Goal: Task Accomplishment & Management: Manage account settings

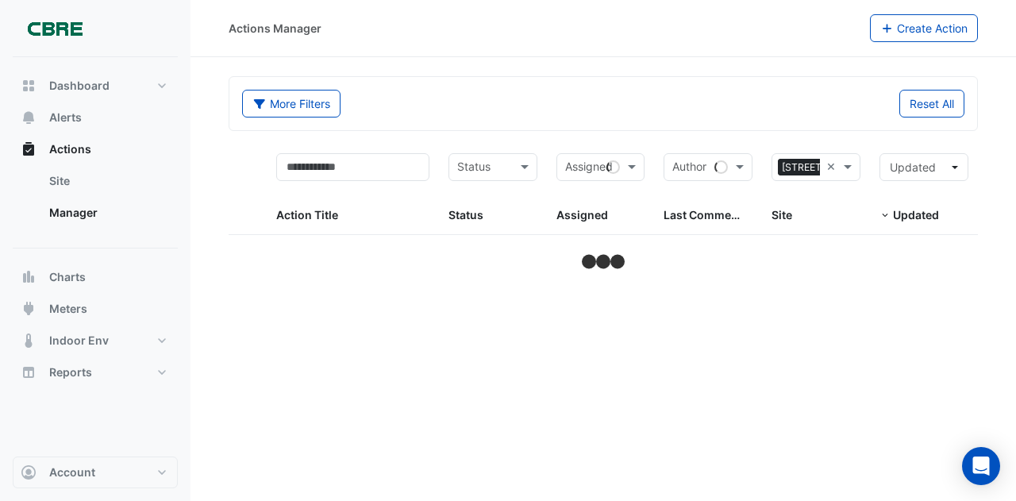
select select "***"
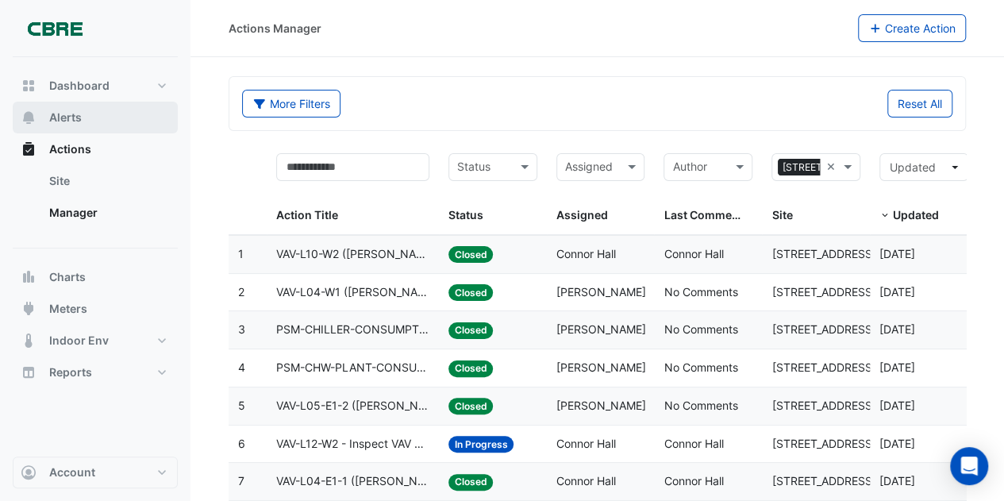
click at [63, 112] on span "Alerts" at bounding box center [65, 118] width 33 height 16
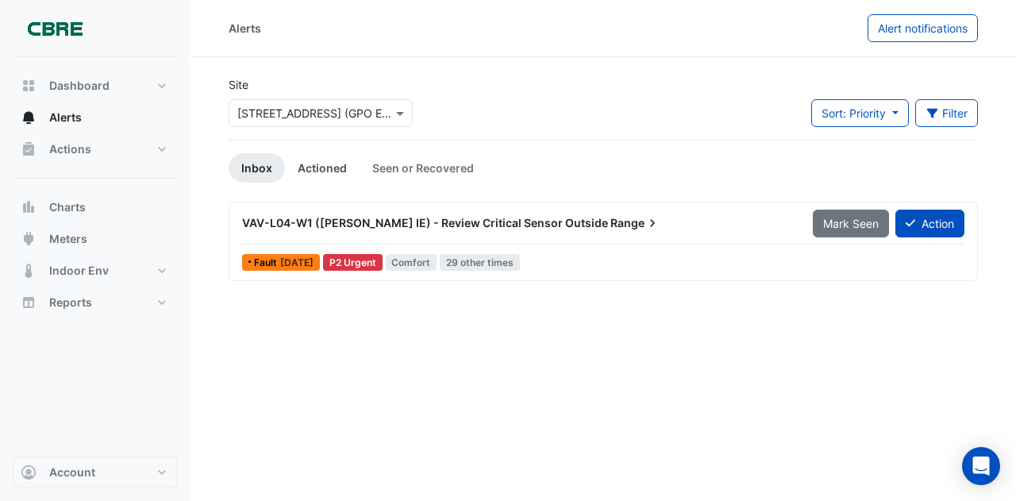
click at [325, 164] on link "Actioned" at bounding box center [322, 167] width 75 height 29
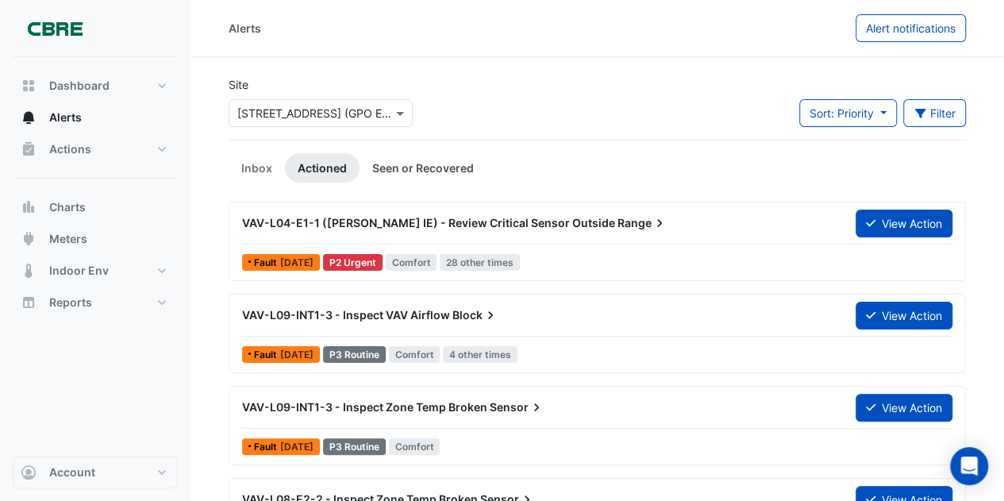
click at [402, 161] on link "Seen or Recovered" at bounding box center [423, 167] width 127 height 29
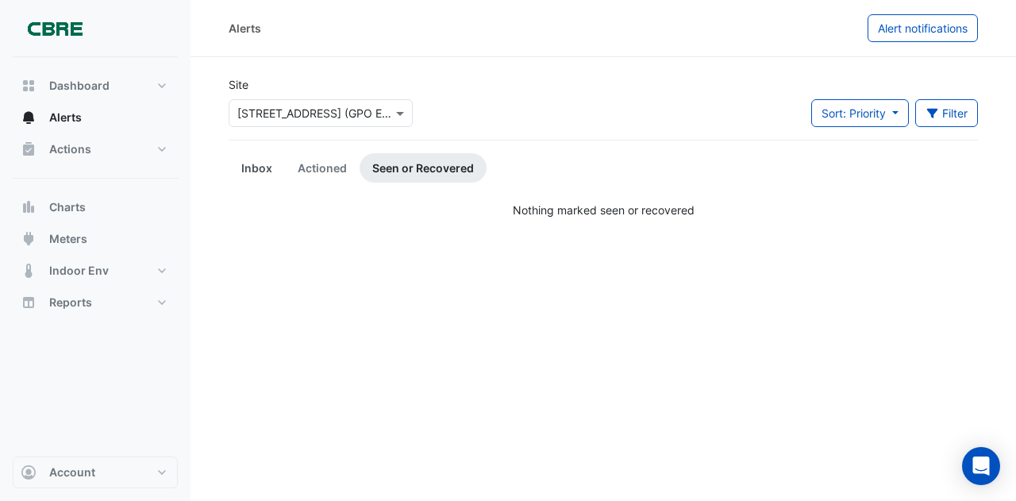
click at [262, 164] on link "Inbox" at bounding box center [257, 167] width 56 height 29
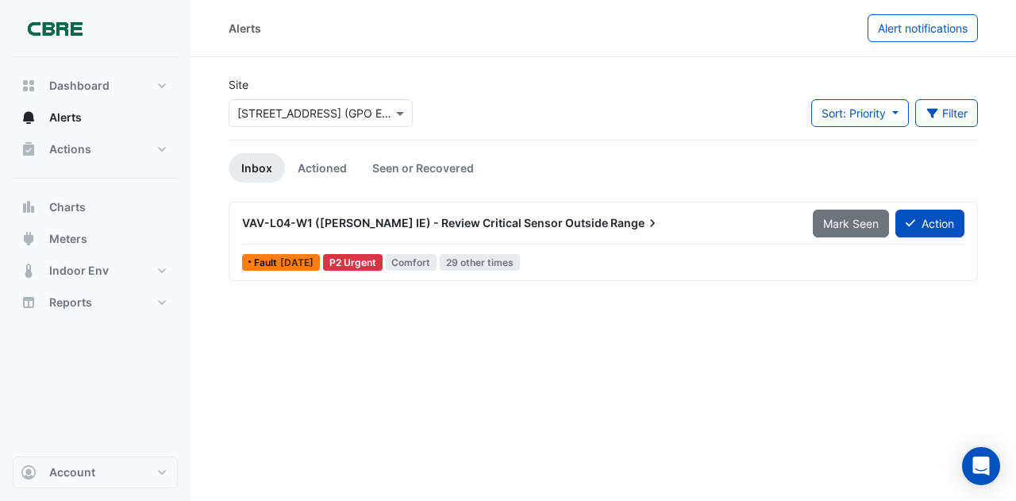
click at [439, 216] on span "VAV-L04-W1 ([PERSON_NAME] IE) - Review Critical Sensor Outside" at bounding box center [425, 222] width 366 height 13
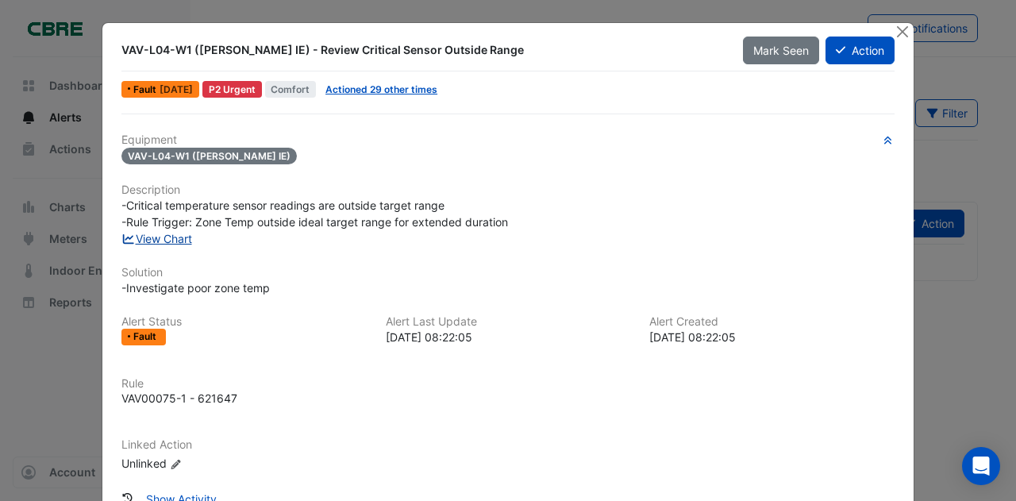
click at [174, 233] on link "View Chart" at bounding box center [156, 238] width 71 height 13
drag, startPoint x: 897, startPoint y: 29, endPoint x: 895, endPoint y: 21, distance: 8.9
click at [897, 29] on button "Close" at bounding box center [902, 31] width 17 height 17
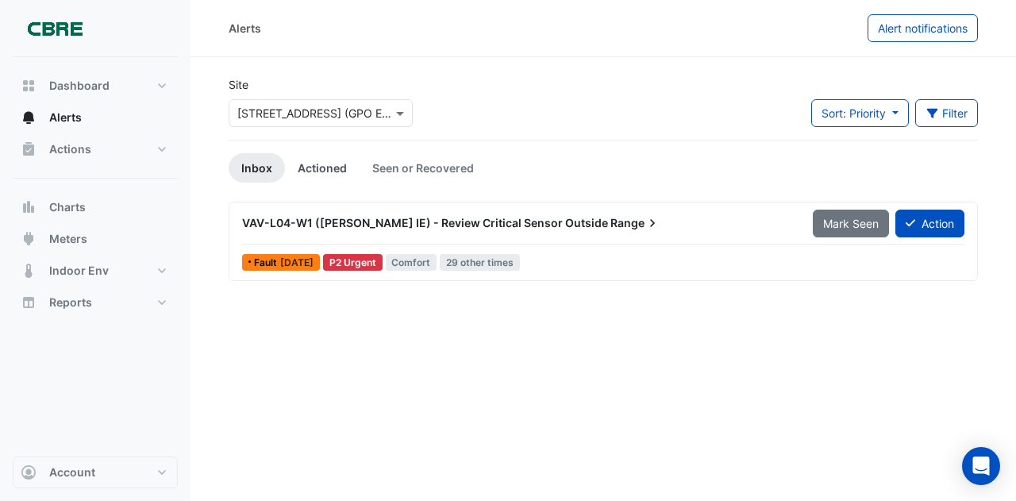
click at [317, 166] on link "Actioned" at bounding box center [322, 167] width 75 height 29
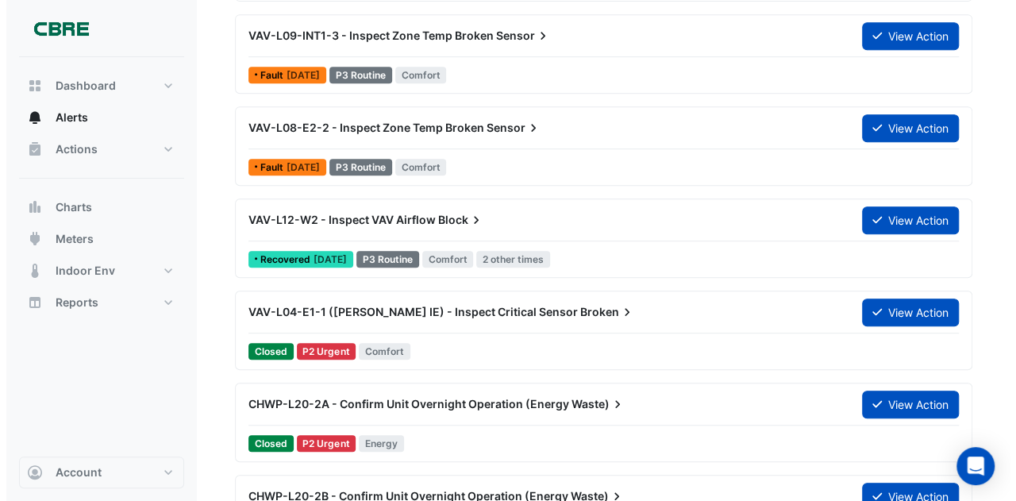
scroll to position [397, 0]
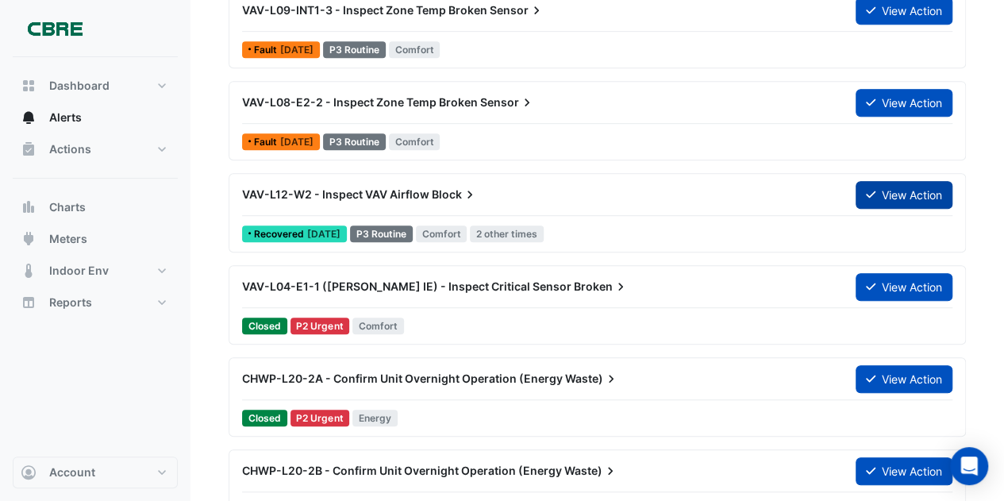
click at [902, 186] on button "View Action" at bounding box center [904, 195] width 97 height 28
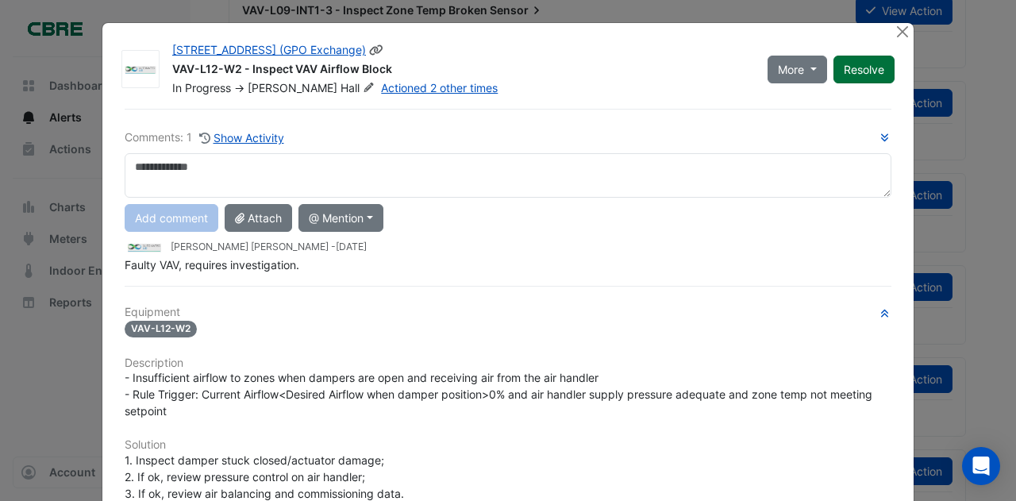
click at [867, 71] on button "Resolve" at bounding box center [863, 70] width 61 height 28
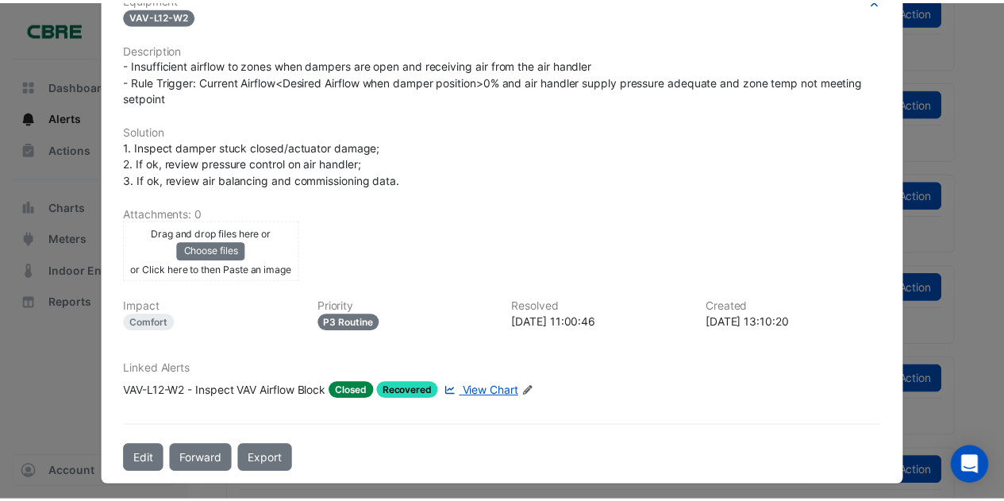
scroll to position [0, 0]
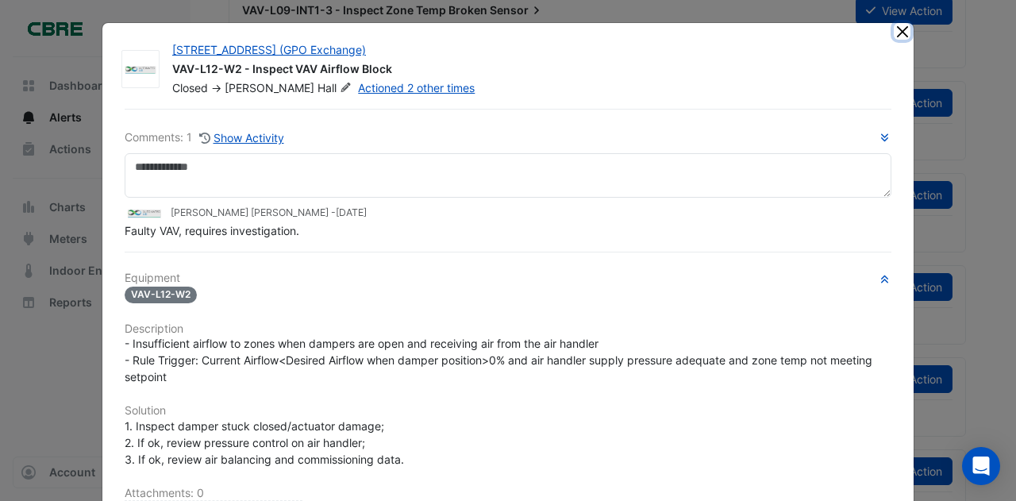
click at [894, 31] on button "Close" at bounding box center [902, 31] width 17 height 17
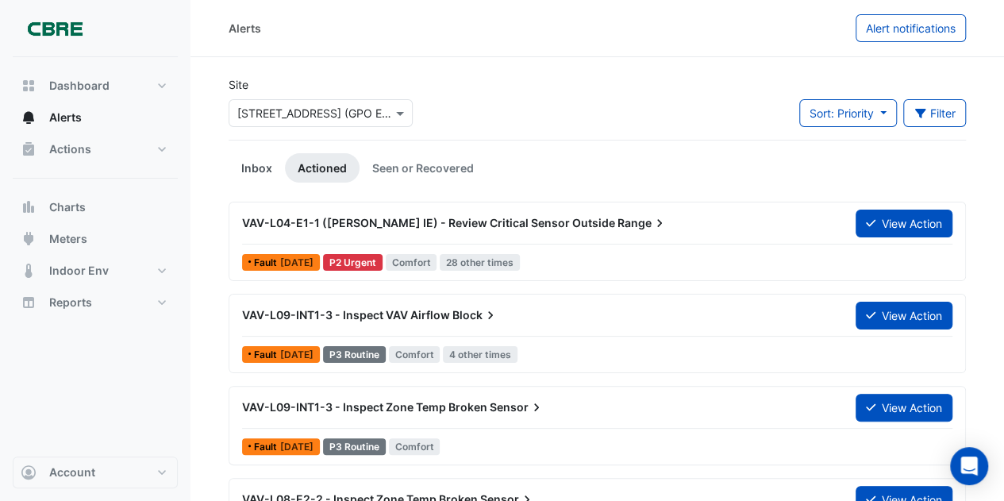
click at [252, 163] on link "Inbox" at bounding box center [257, 167] width 56 height 29
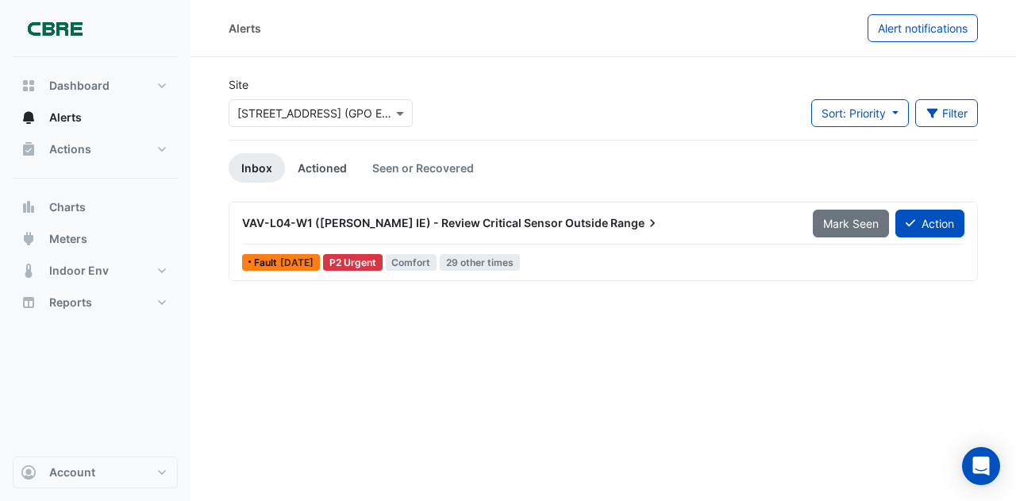
click at [335, 166] on link "Actioned" at bounding box center [322, 167] width 75 height 29
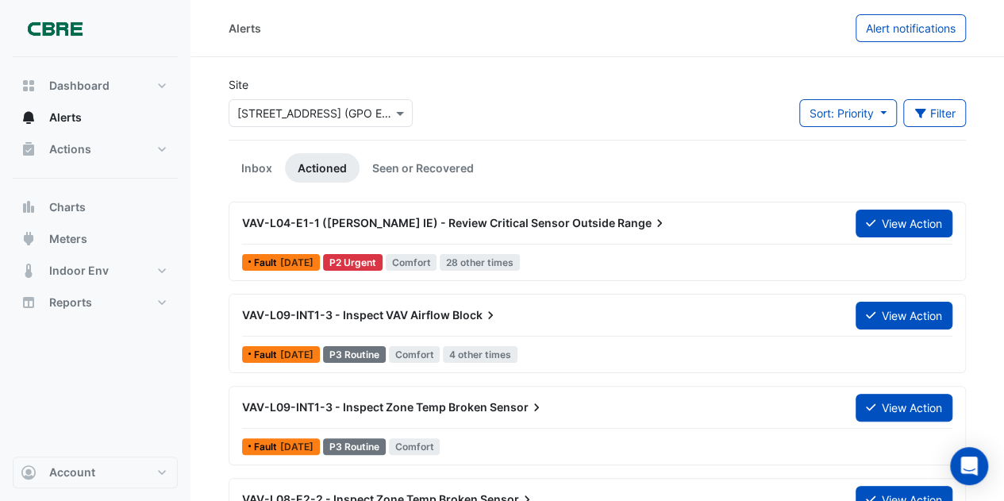
click at [451, 218] on span "VAV-L04-E1-1 ([PERSON_NAME] IE) - Review Critical Sensor Outside" at bounding box center [428, 222] width 373 height 13
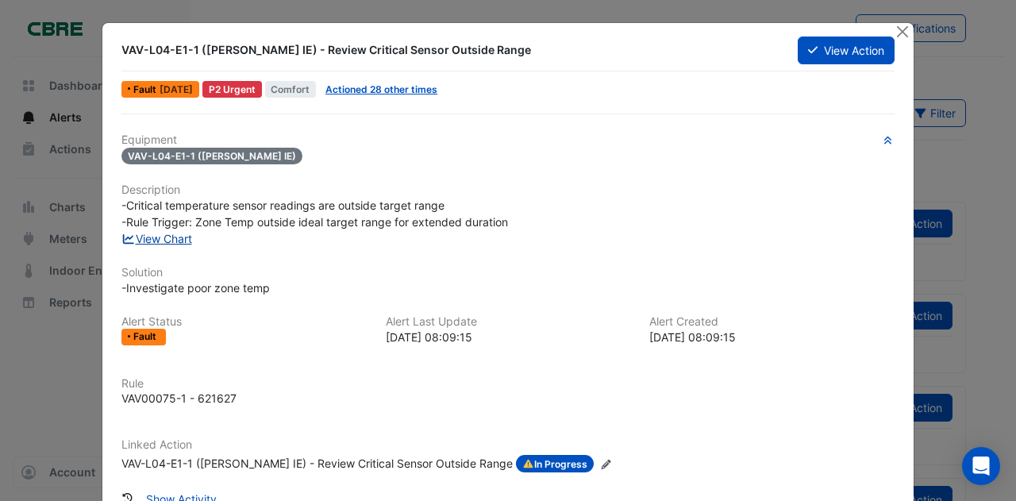
click at [167, 235] on link "View Chart" at bounding box center [156, 238] width 71 height 13
click at [898, 25] on button "Close" at bounding box center [902, 31] width 17 height 17
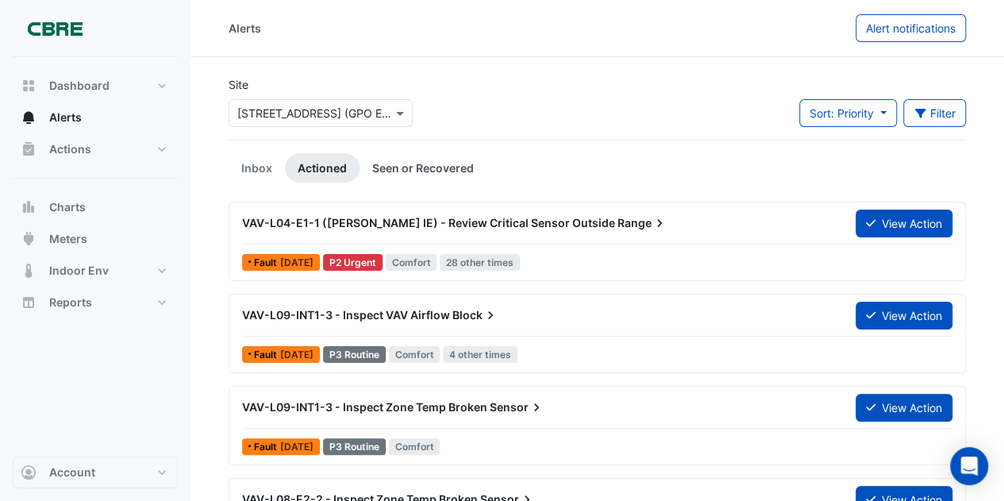
click at [419, 167] on link "Seen or Recovered" at bounding box center [423, 167] width 127 height 29
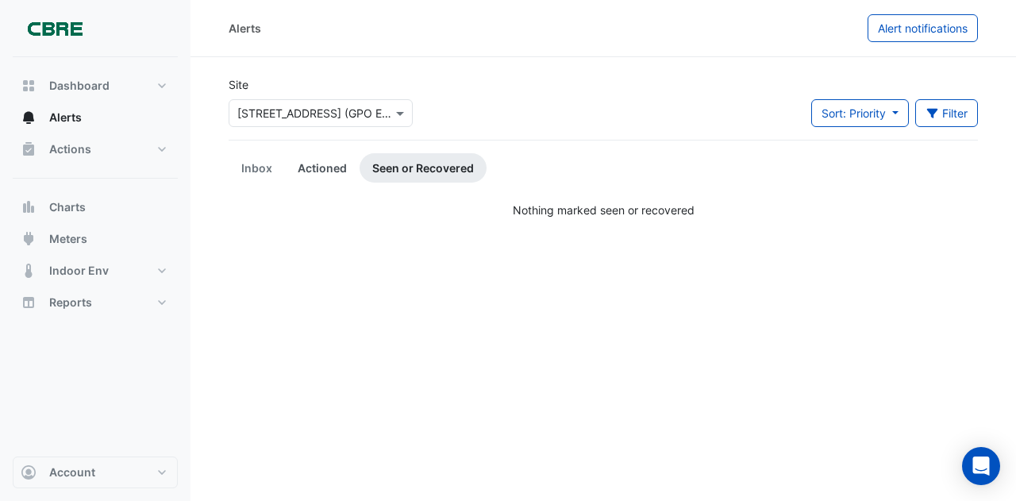
click at [328, 163] on link "Actioned" at bounding box center [322, 167] width 75 height 29
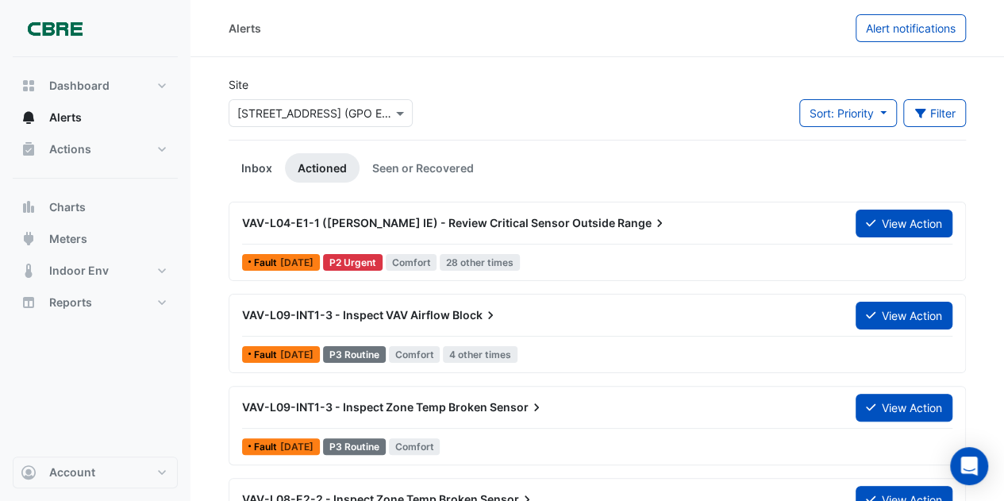
click at [262, 168] on link "Inbox" at bounding box center [257, 167] width 56 height 29
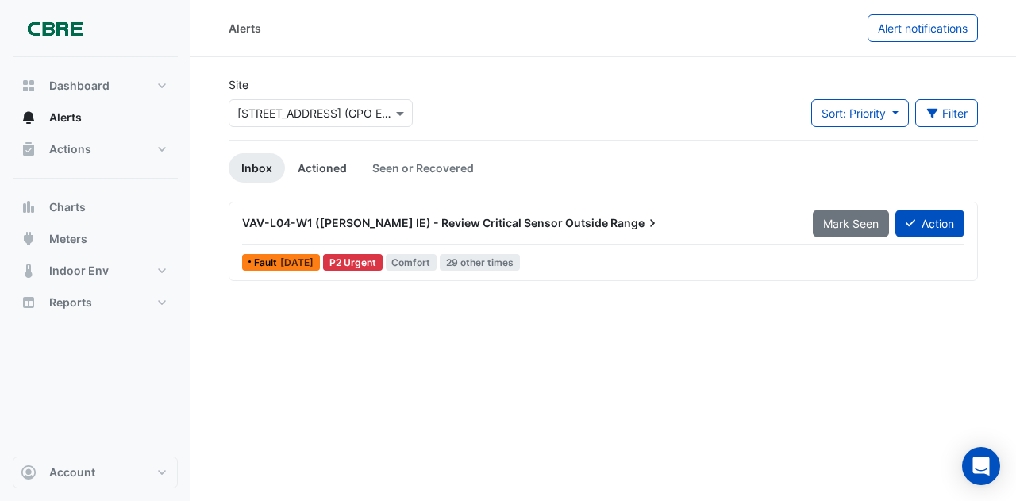
click at [315, 169] on link "Actioned" at bounding box center [322, 167] width 75 height 29
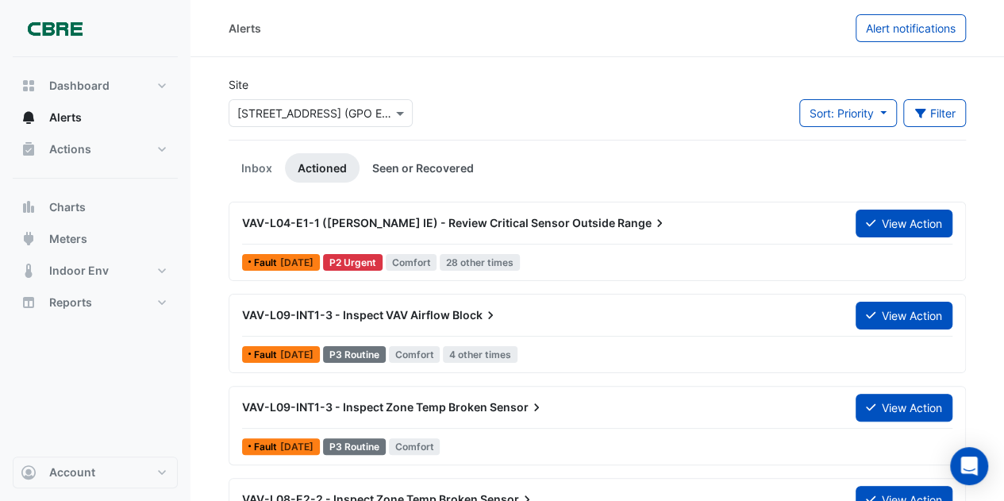
click at [432, 166] on link "Seen or Recovered" at bounding box center [423, 167] width 127 height 29
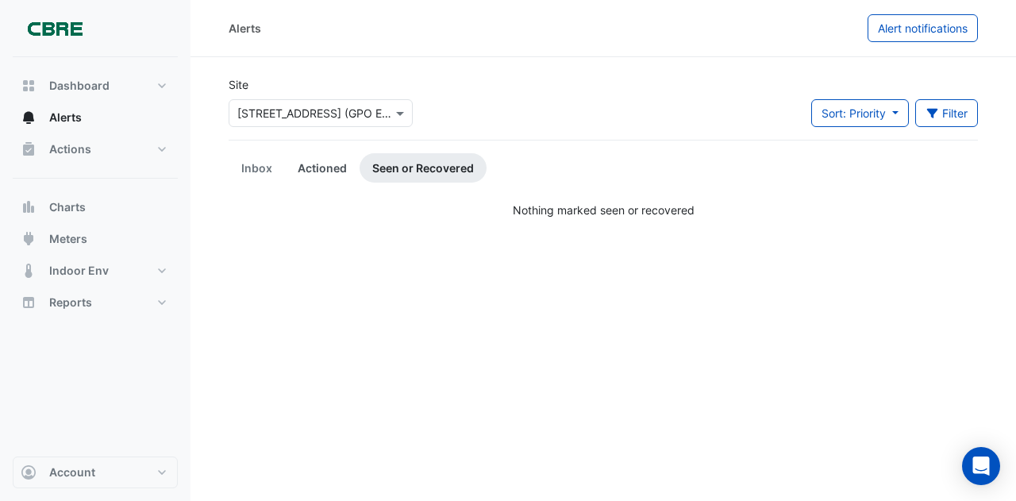
click at [322, 163] on link "Actioned" at bounding box center [322, 167] width 75 height 29
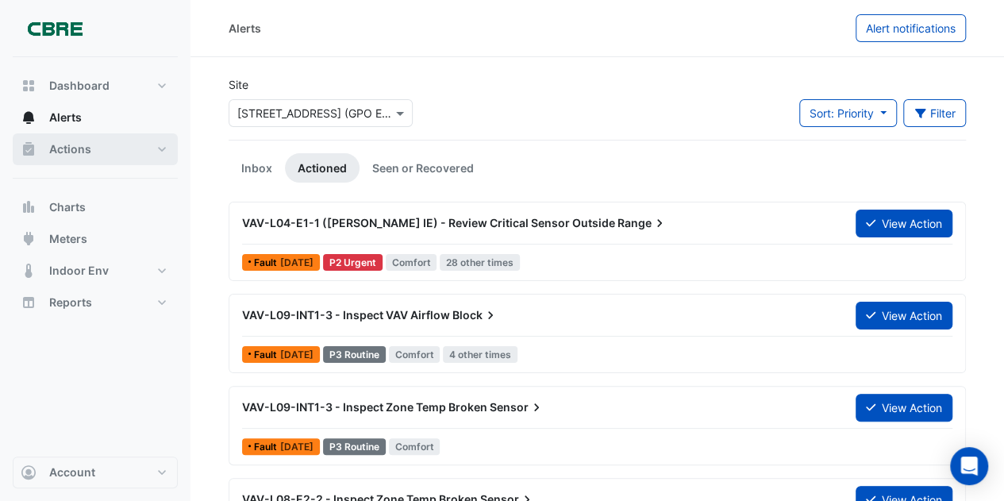
click at [65, 144] on span "Actions" at bounding box center [70, 149] width 42 height 16
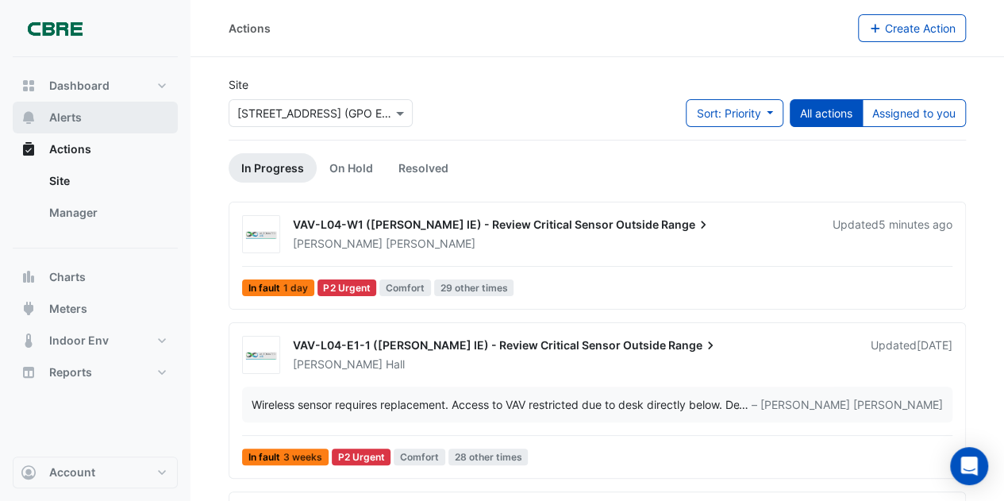
click at [73, 118] on span "Alerts" at bounding box center [65, 118] width 33 height 16
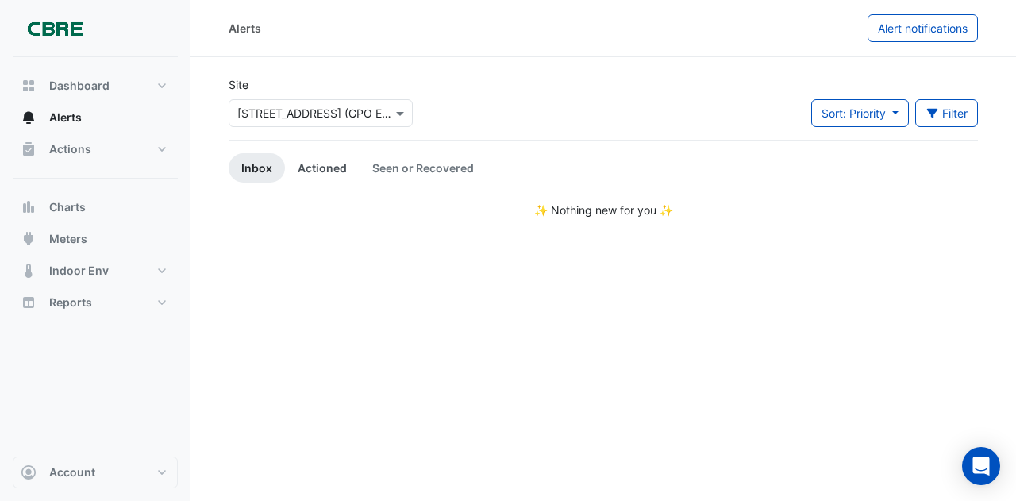
click at [324, 161] on link "Actioned" at bounding box center [322, 167] width 75 height 29
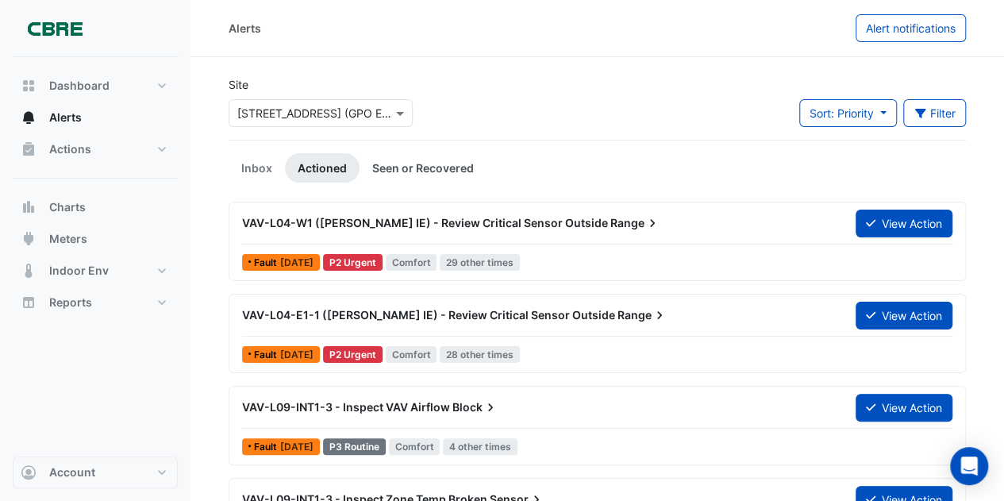
click at [414, 162] on link "Seen or Recovered" at bounding box center [423, 167] width 127 height 29
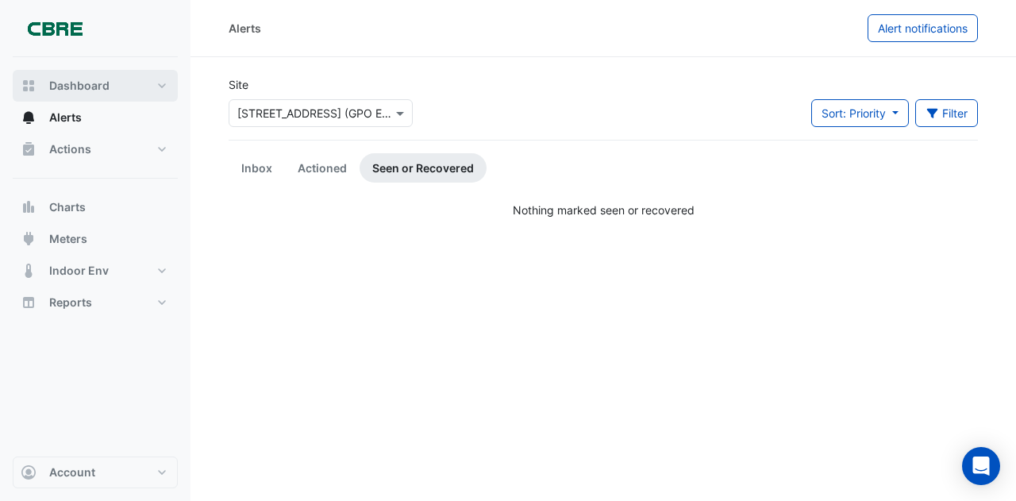
click at [162, 80] on button "Dashboard" at bounding box center [95, 86] width 165 height 32
select select "***"
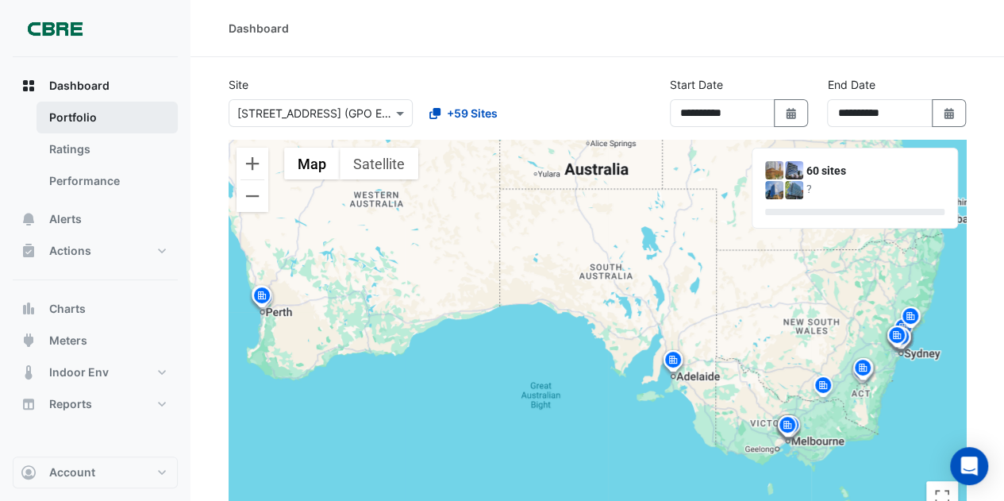
click at [83, 113] on link "Portfolio" at bounding box center [107, 118] width 141 height 32
click at [75, 147] on link "Ratings" at bounding box center [107, 149] width 141 height 32
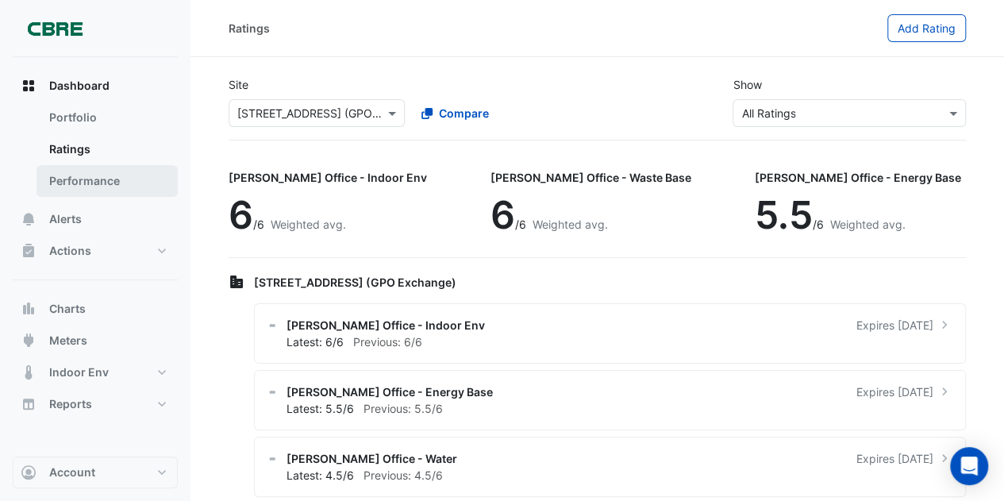
click at [98, 180] on link "Performance" at bounding box center [107, 181] width 141 height 32
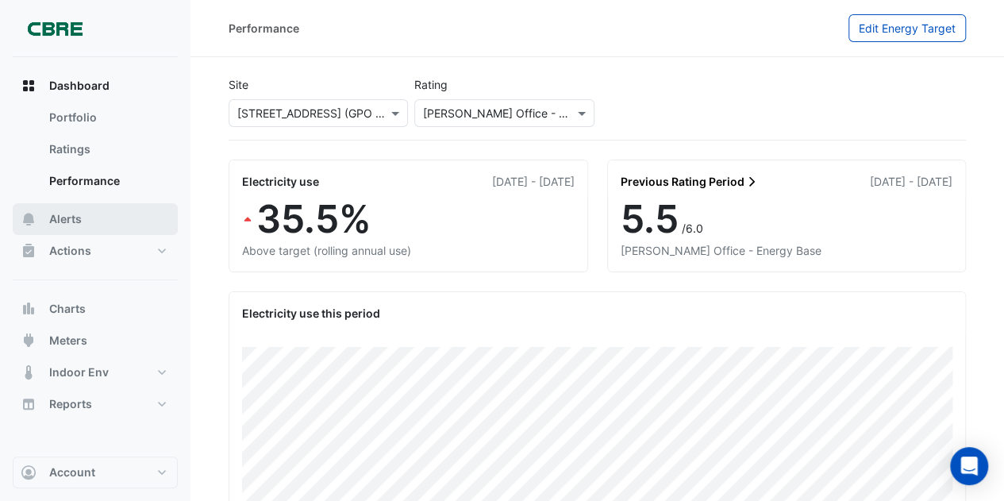
click at [70, 218] on span "Alerts" at bounding box center [65, 219] width 33 height 16
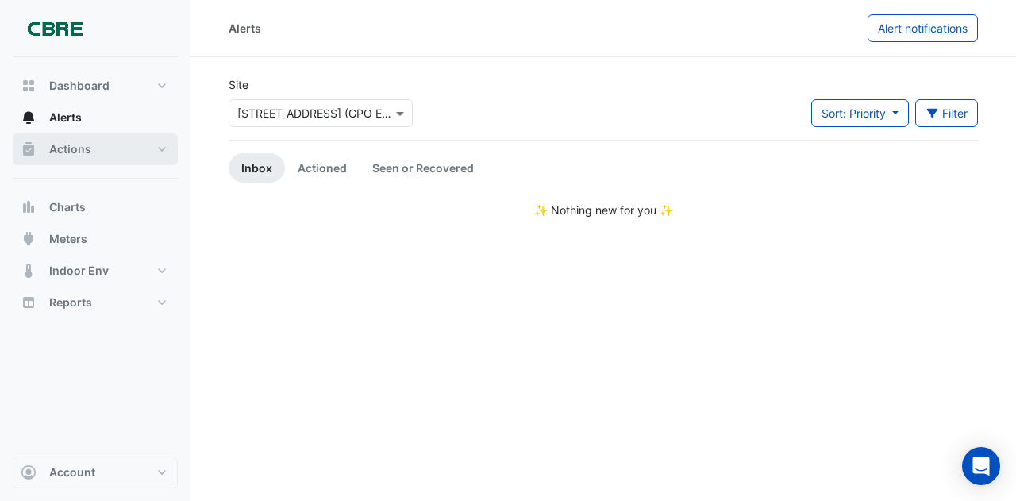
click at [162, 147] on button "Actions" at bounding box center [95, 149] width 165 height 32
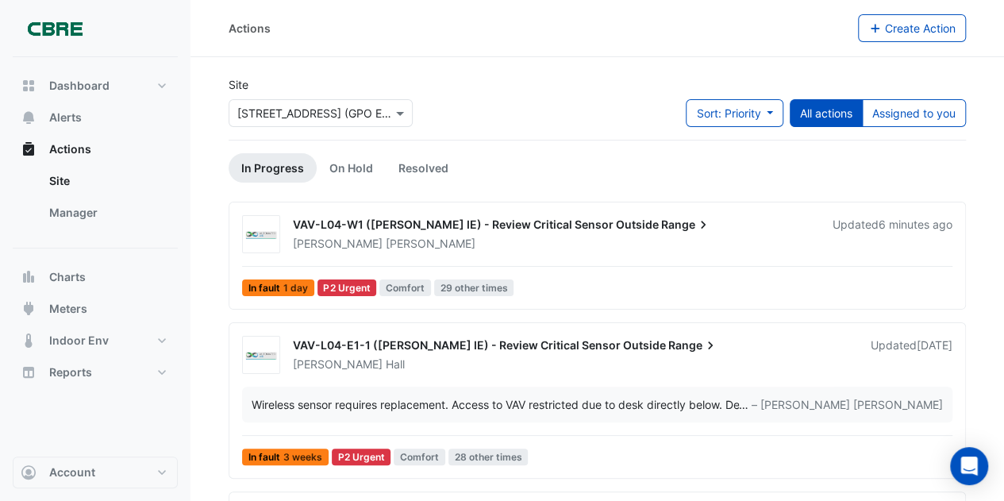
click at [271, 170] on link "In Progress" at bounding box center [273, 167] width 88 height 29
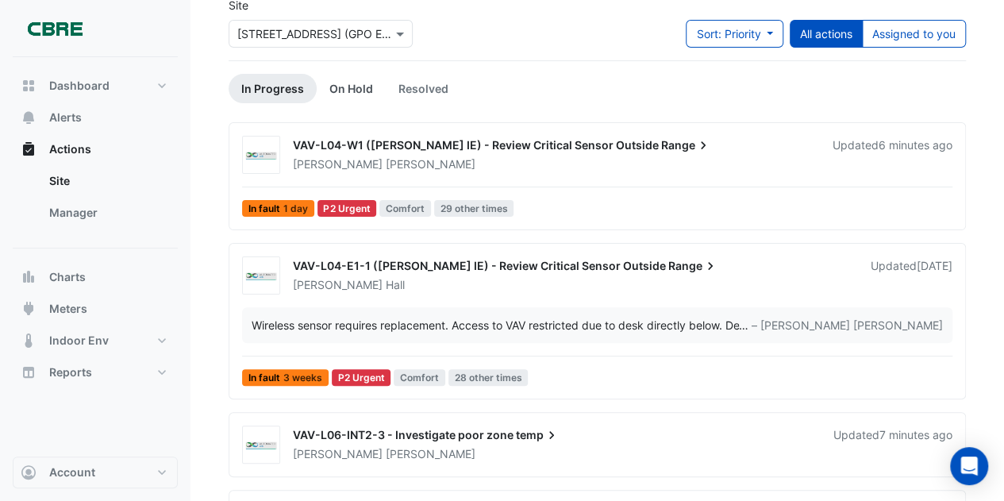
click at [344, 90] on link "On Hold" at bounding box center [351, 88] width 69 height 29
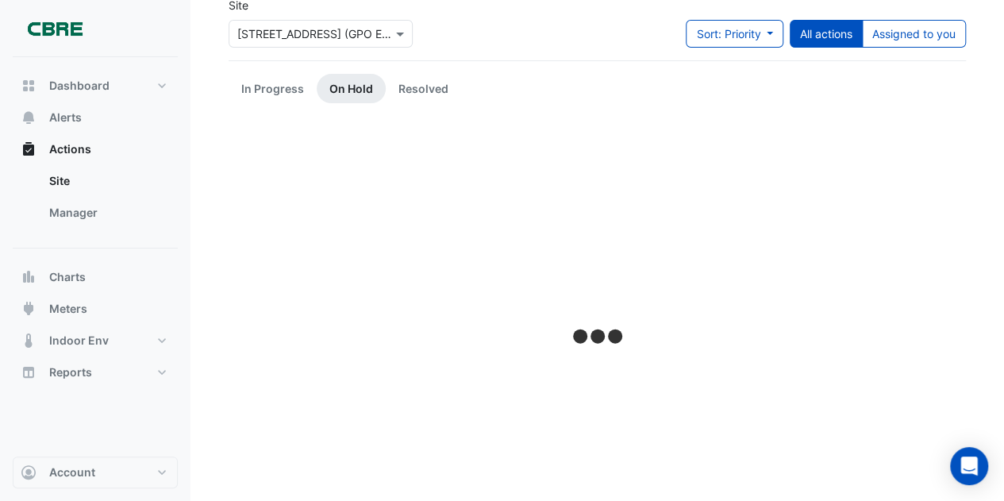
scroll to position [0, 0]
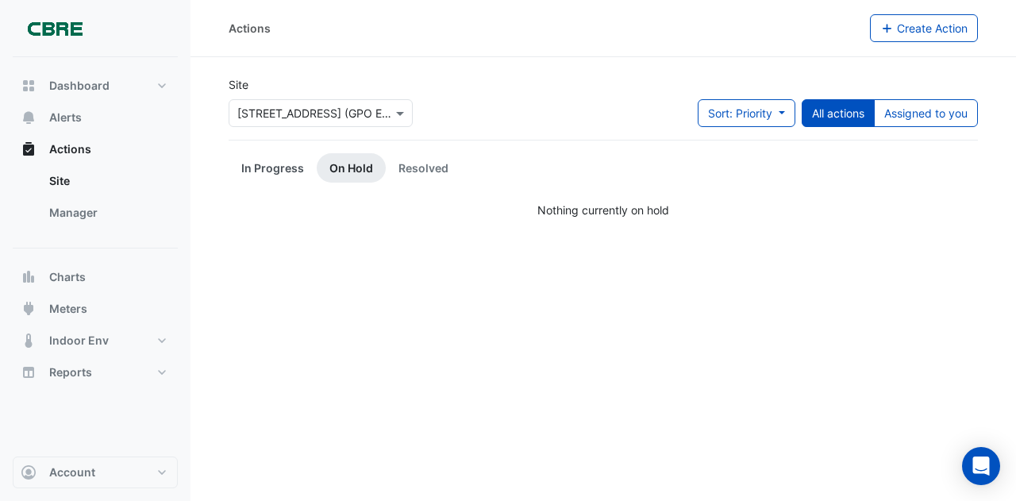
click at [278, 165] on link "In Progress" at bounding box center [273, 167] width 88 height 29
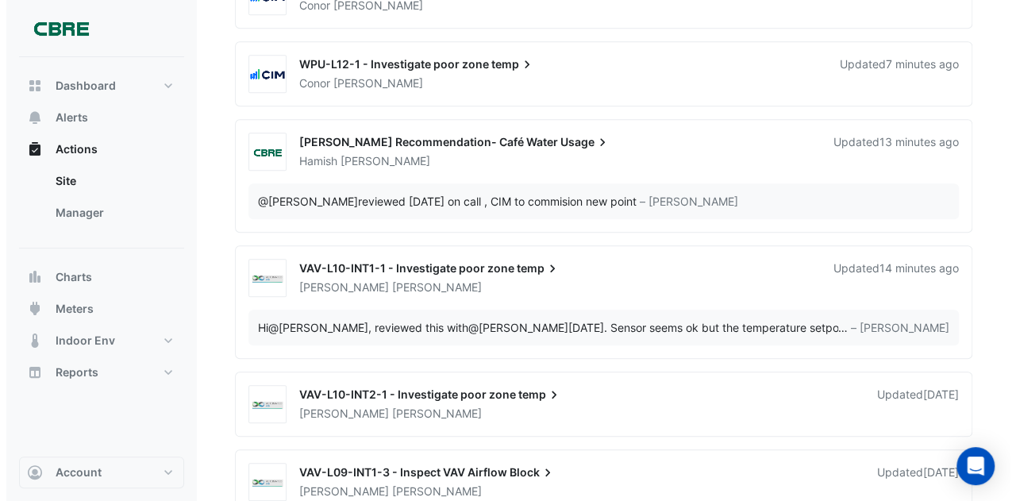
scroll to position [635, 0]
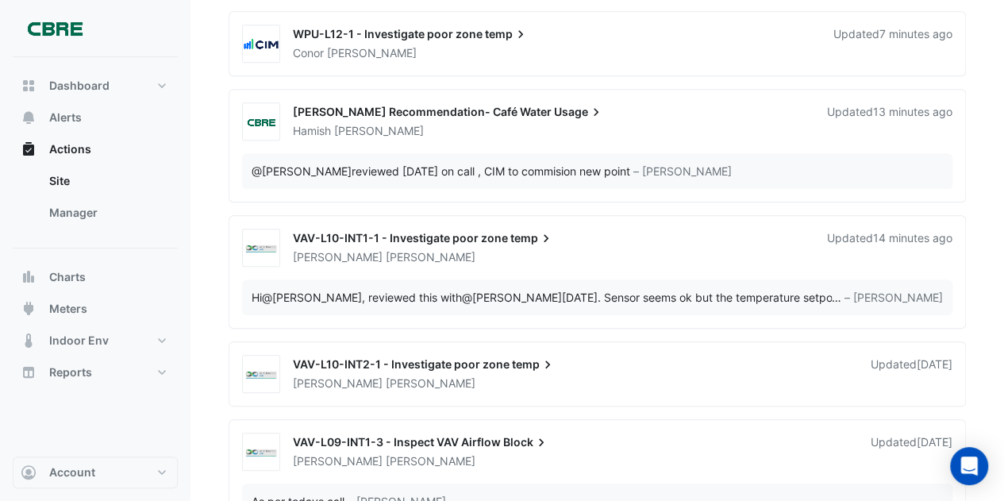
click at [583, 123] on div "[PERSON_NAME]" at bounding box center [550, 131] width 518 height 16
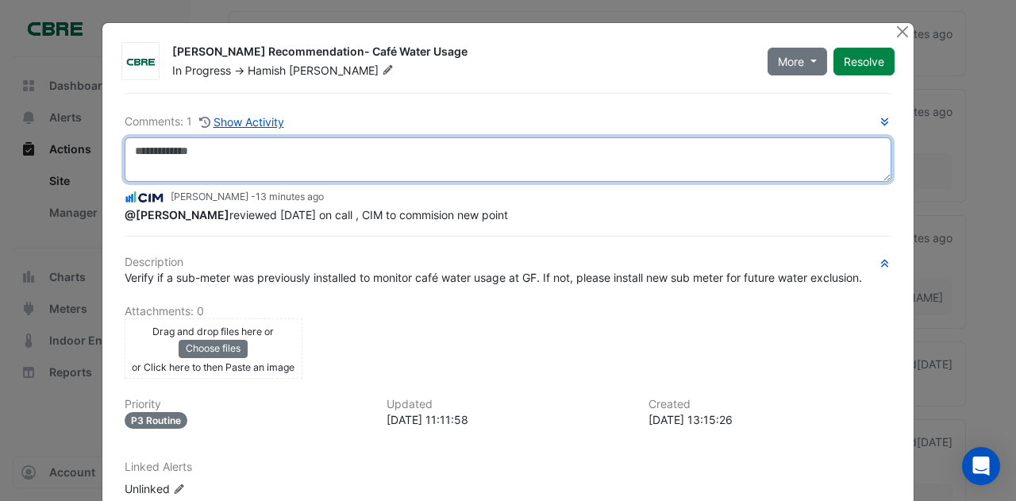
click at [134, 148] on textarea at bounding box center [508, 159] width 767 height 44
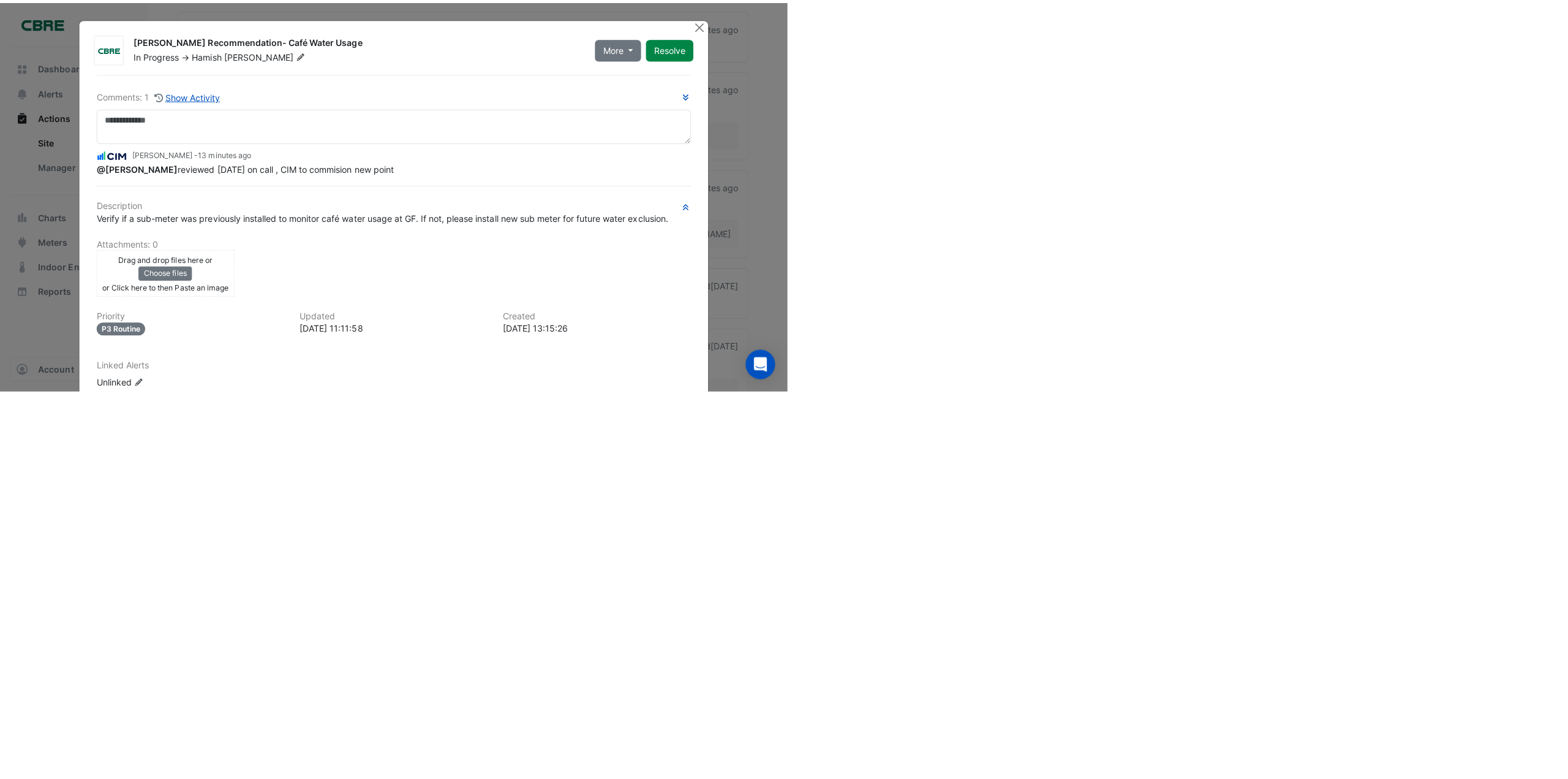
scroll to position [411, 0]
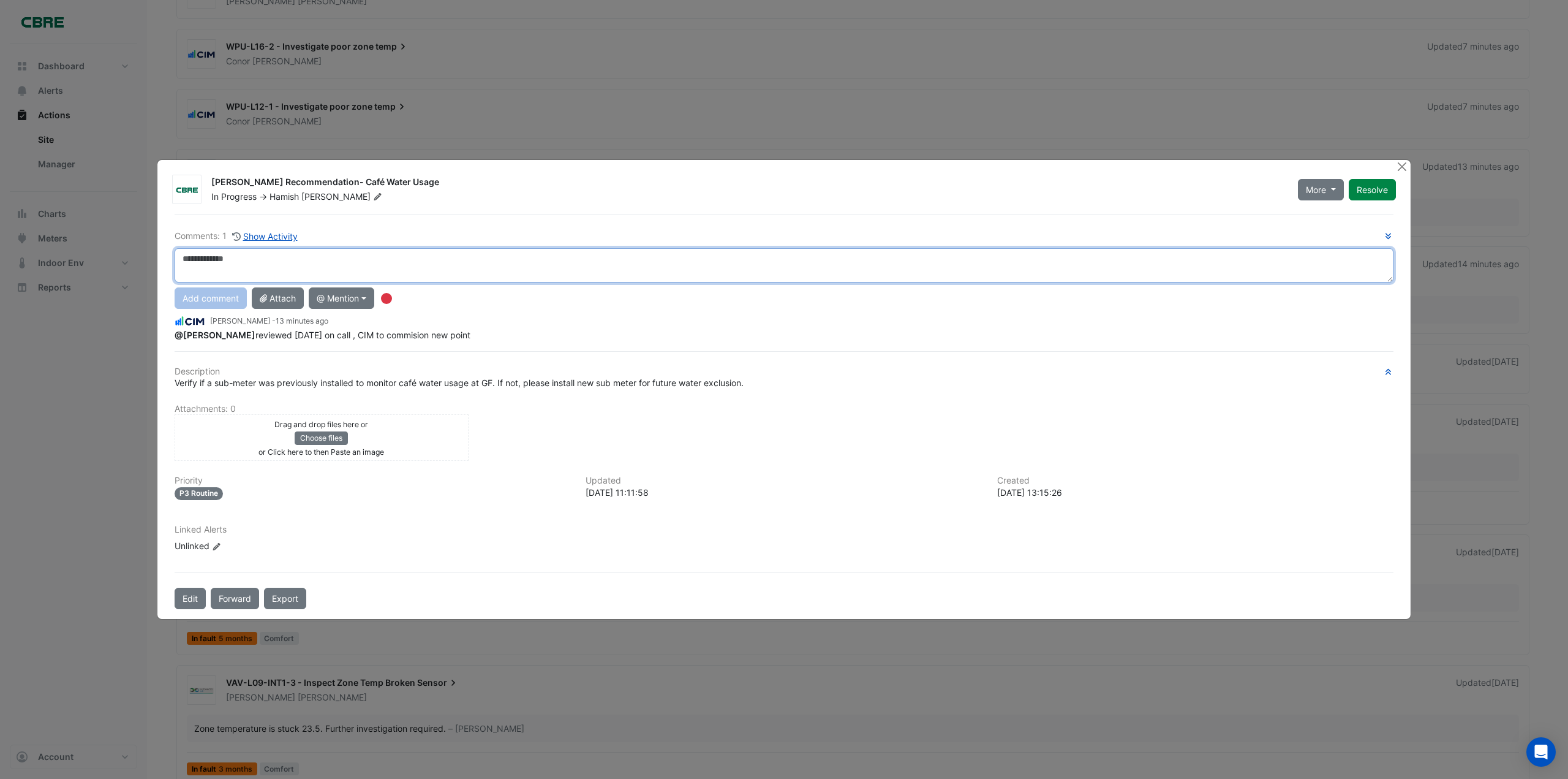
click at [177, 262] on textarea at bounding box center [783, 265] width 1218 height 34
click at [498, 260] on textarea "**********" at bounding box center [783, 265] width 1218 height 34
click at [424, 260] on textarea "**********" at bounding box center [783, 265] width 1218 height 34
click at [354, 257] on textarea "**********" at bounding box center [783, 265] width 1218 height 34
click at [386, 258] on textarea "**********" at bounding box center [783, 265] width 1218 height 34
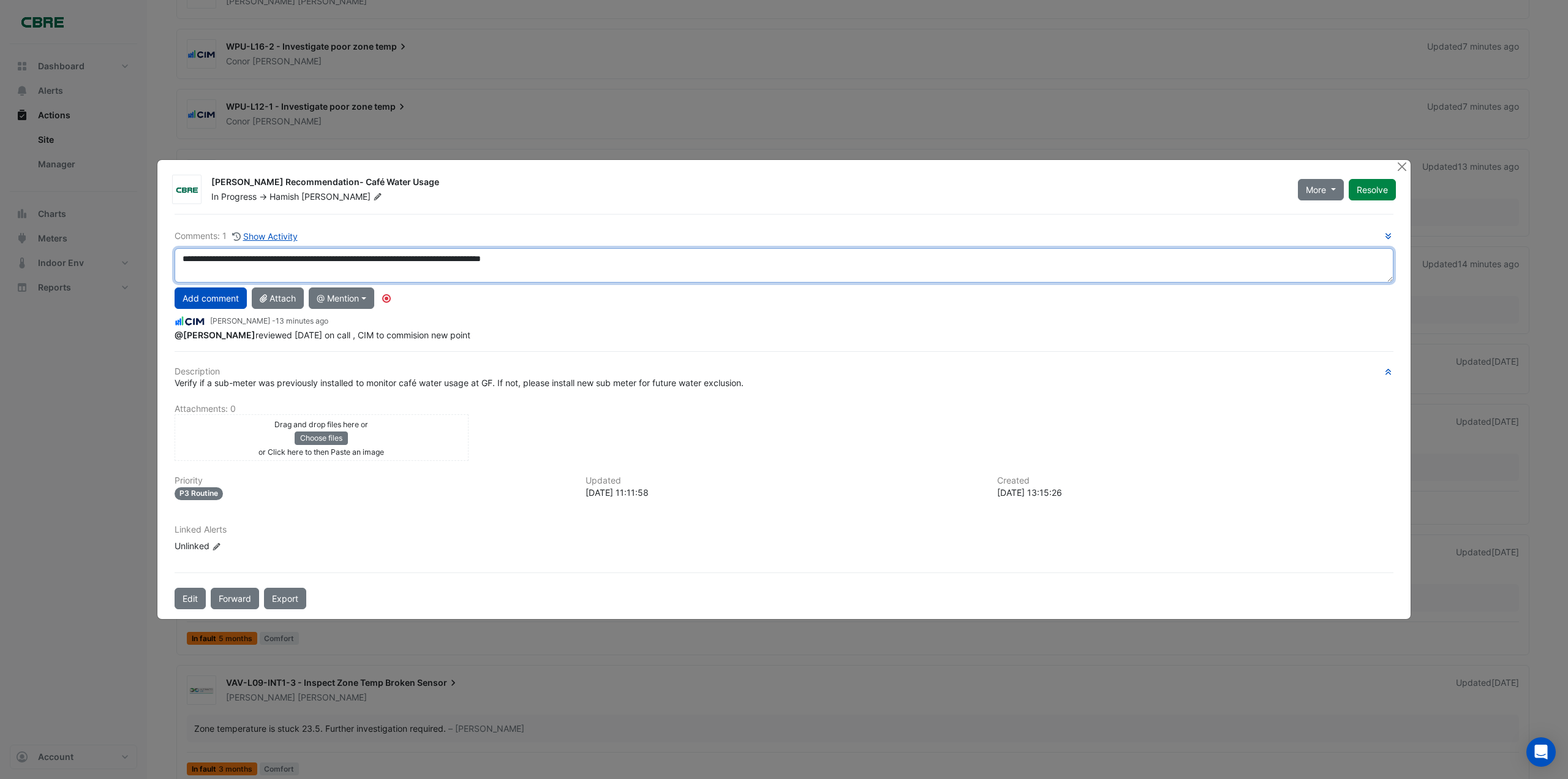
click at [183, 257] on textarea "**********" at bounding box center [783, 265] width 1218 height 34
click at [228, 307] on div "**********" at bounding box center [783, 285] width 1218 height 111
click at [749, 262] on textarea "**********" at bounding box center [783, 265] width 1218 height 34
type textarea "**********"
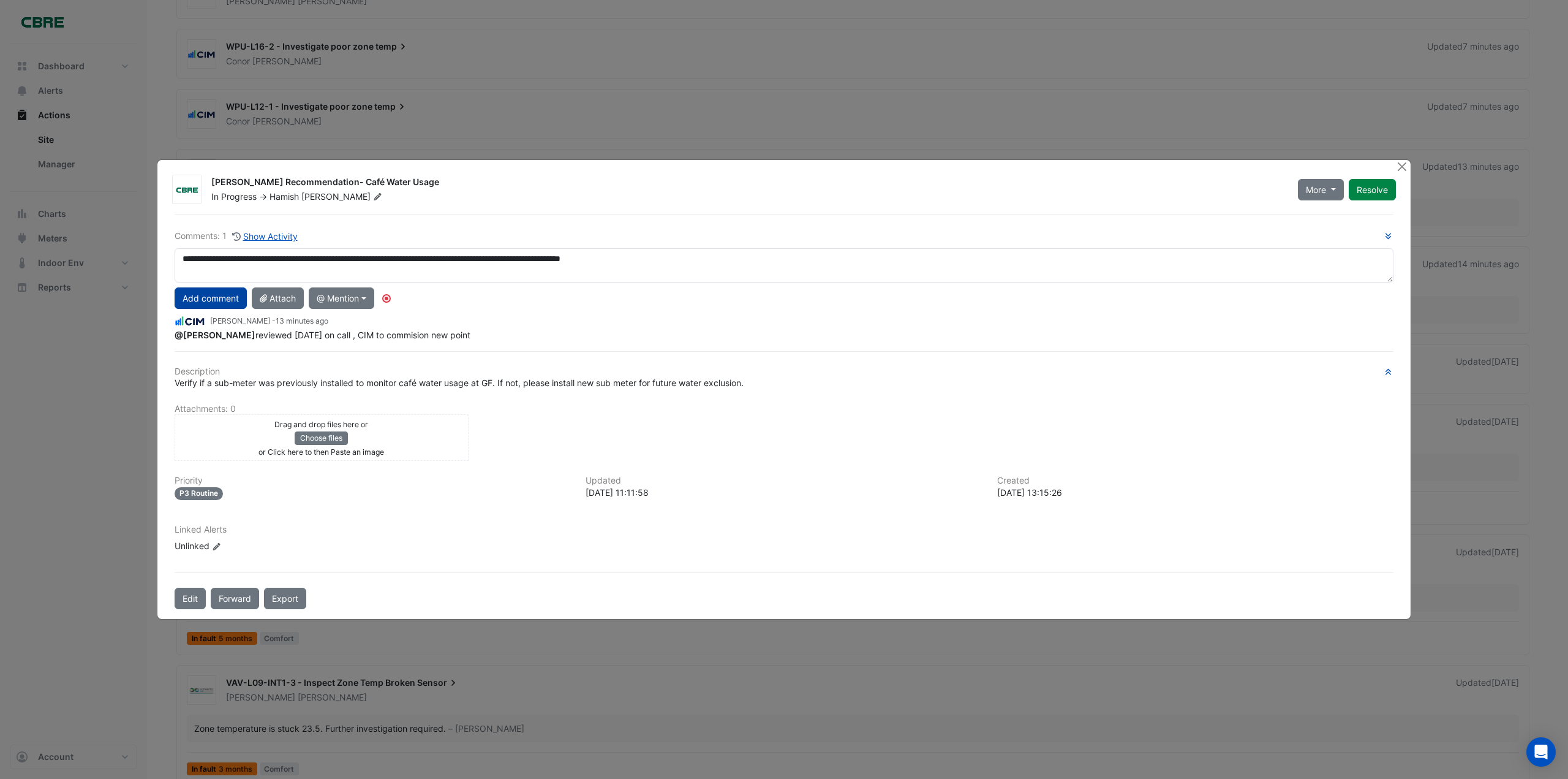
click at [223, 296] on button "Add comment" at bounding box center [211, 298] width 73 height 22
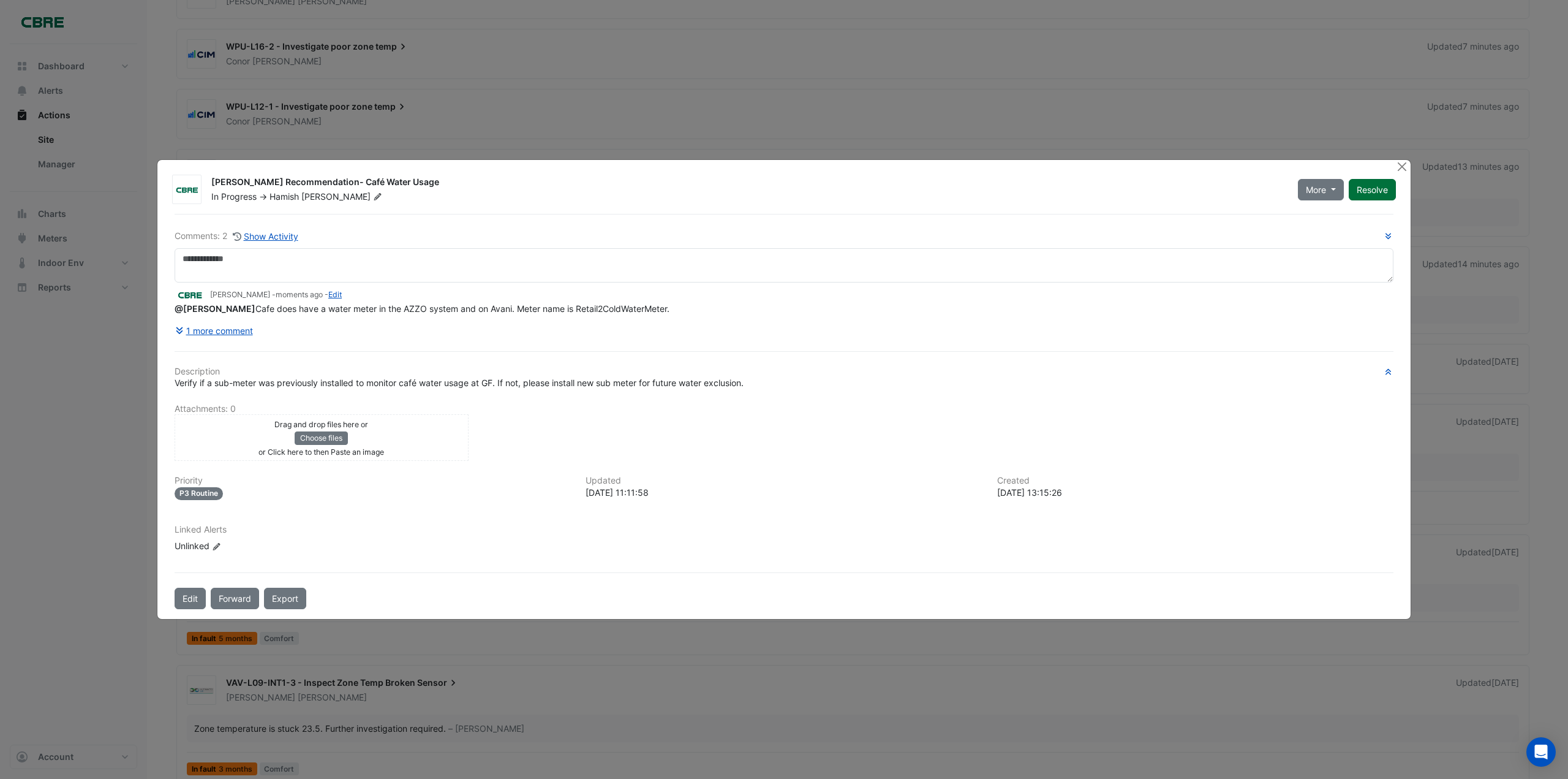
click at [783, 186] on button "Resolve" at bounding box center [1372, 190] width 47 height 22
click at [783, 164] on button "Close" at bounding box center [1401, 166] width 13 height 13
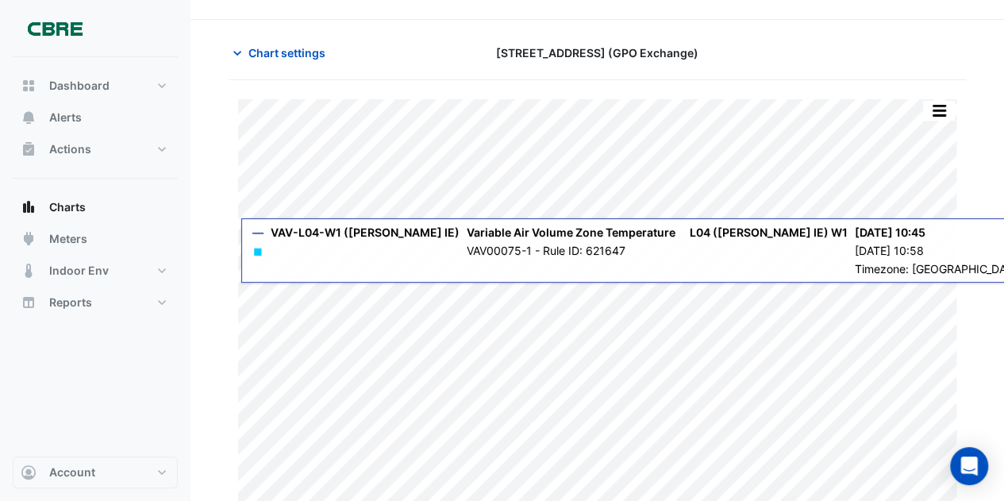
scroll to position [48, 0]
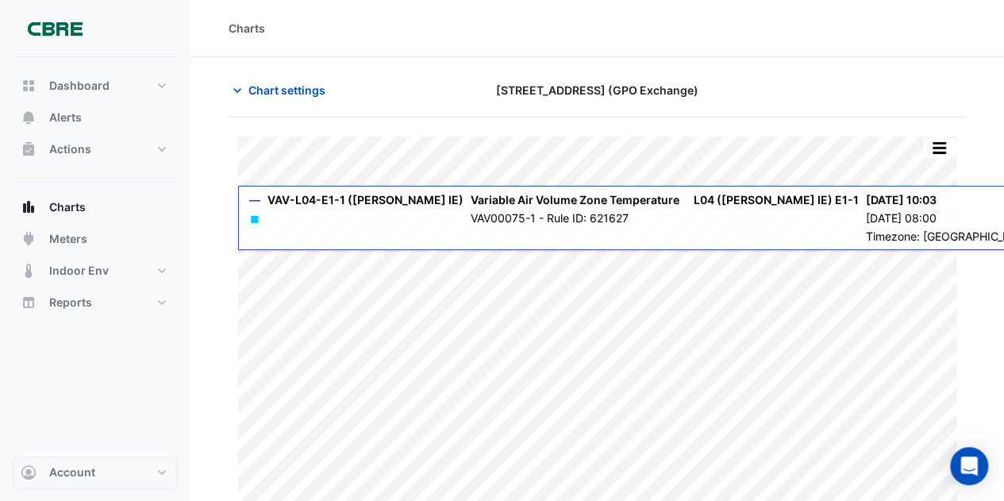
scroll to position [48, 0]
